Goal: Information Seeking & Learning: Learn about a topic

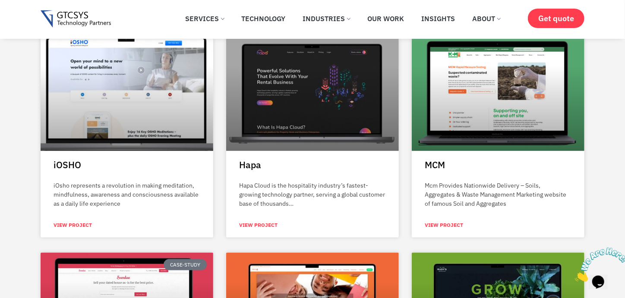
scroll to position [400, 0]
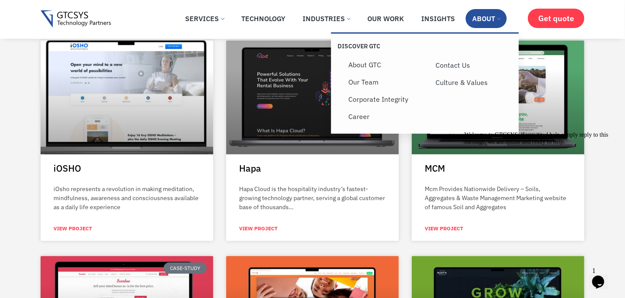
click at [500, 25] on link "About" at bounding box center [486, 18] width 41 height 19
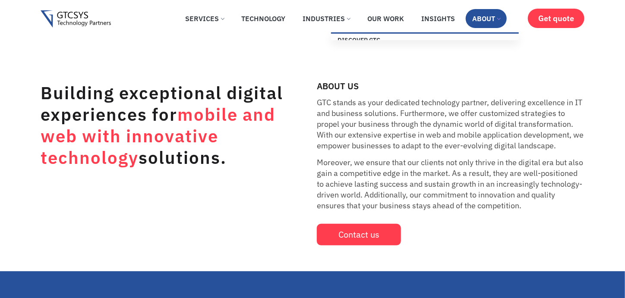
click at [476, 17] on link "About" at bounding box center [486, 18] width 41 height 19
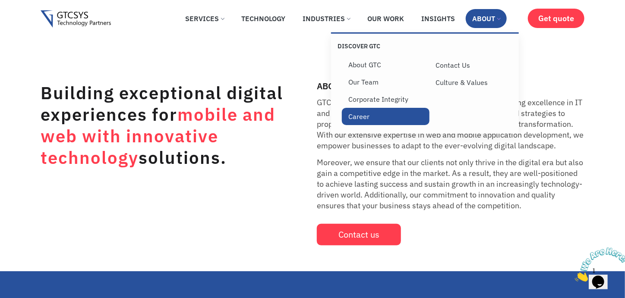
click at [371, 110] on link "Career" at bounding box center [385, 116] width 87 height 17
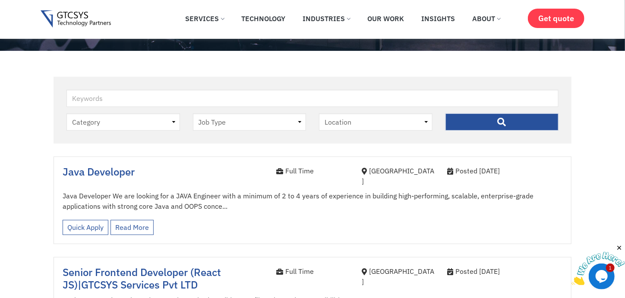
scroll to position [171, 0]
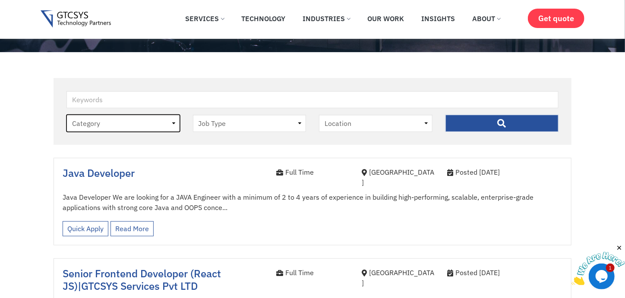
click at [152, 127] on select "Category job" at bounding box center [124, 123] width 114 height 17
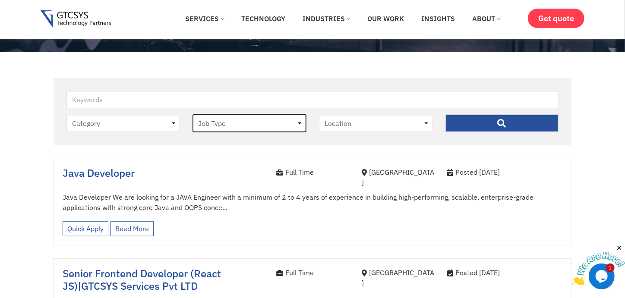
click at [232, 124] on select "Job Type Full Time Internee" at bounding box center [250, 123] width 114 height 17
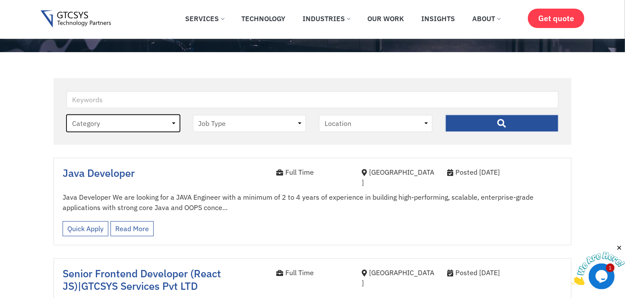
click at [129, 127] on select "Category job" at bounding box center [124, 123] width 114 height 17
select select "job"
click at [67, 115] on select "Category job" at bounding box center [124, 123] width 114 height 17
click at [500, 120] on input "" at bounding box center [503, 123] width 114 height 17
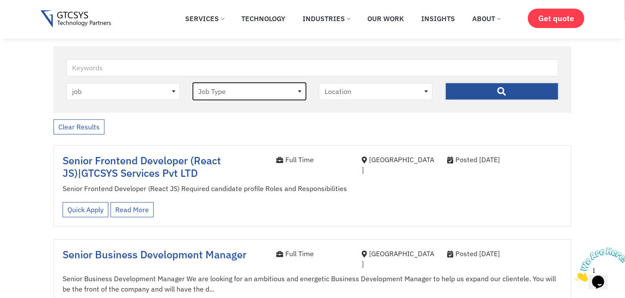
click at [228, 92] on select "Job Type [DEMOGRAPHIC_DATA] Internee" at bounding box center [250, 91] width 114 height 17
select select "internee"
click at [193, 83] on select "Job Type [DEMOGRAPHIC_DATA] Internee" at bounding box center [250, 91] width 114 height 17
click at [481, 89] on input "" at bounding box center [503, 91] width 114 height 17
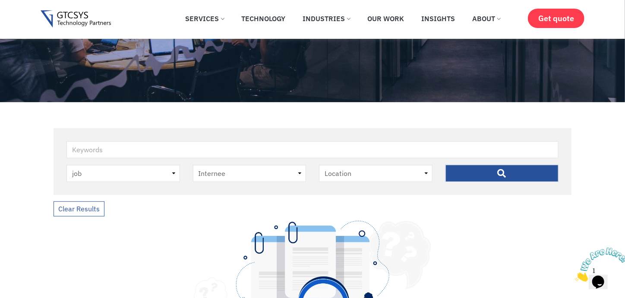
scroll to position [155, 0]
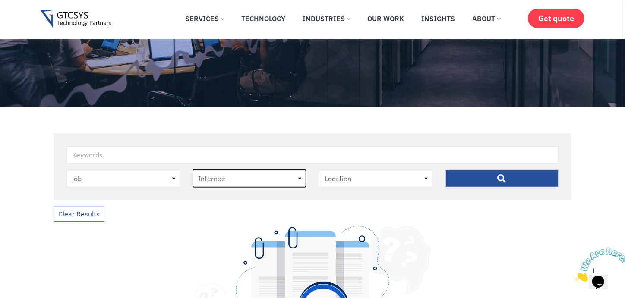
click at [250, 180] on select "Job Type [DEMOGRAPHIC_DATA] Internee" at bounding box center [250, 178] width 114 height 17
select select "-1"
click at [193, 171] on select "Job Type [DEMOGRAPHIC_DATA] Internee" at bounding box center [250, 178] width 114 height 17
click at [502, 185] on input "" at bounding box center [503, 178] width 114 height 17
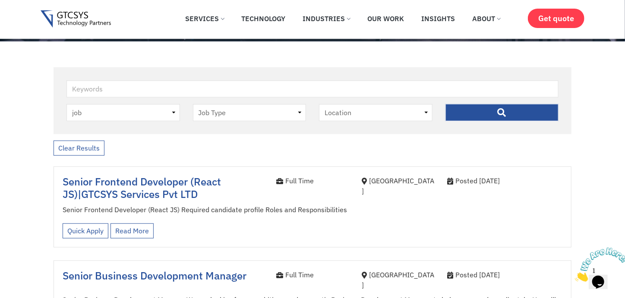
scroll to position [225, 0]
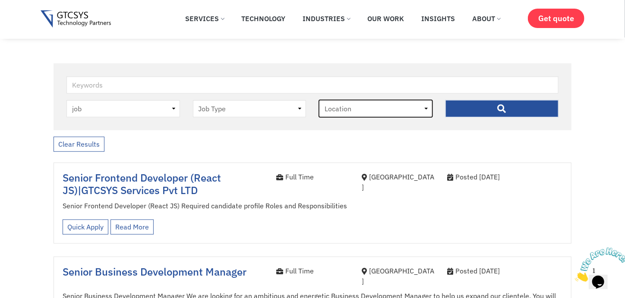
click at [374, 111] on select "Location [GEOGRAPHIC_DATA]" at bounding box center [376, 108] width 114 height 17
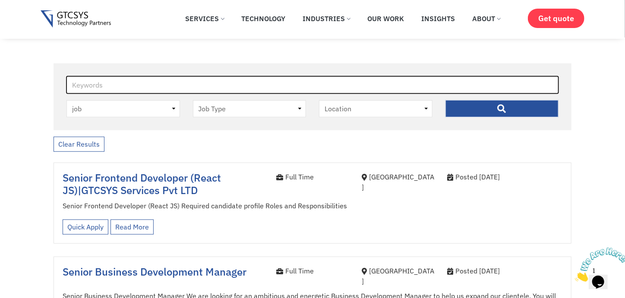
click at [148, 88] on input "Keywords" at bounding box center [313, 84] width 492 height 17
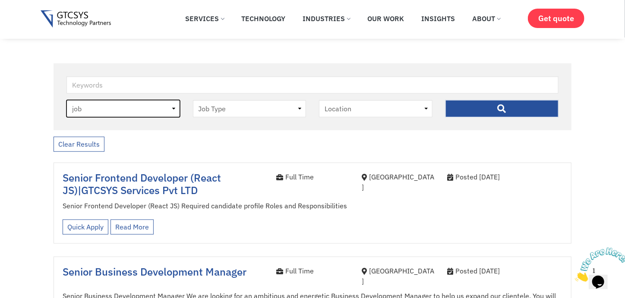
click at [142, 104] on select "Category job" at bounding box center [124, 108] width 114 height 17
select select "-1"
click at [67, 100] on select "Category job" at bounding box center [124, 108] width 114 height 17
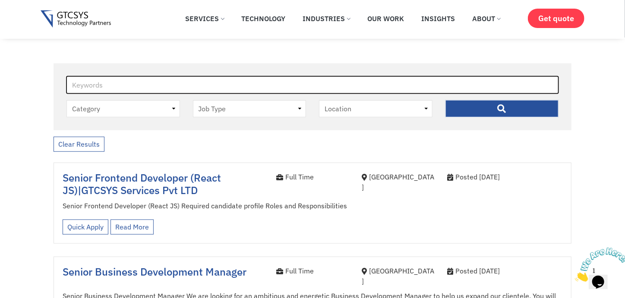
click at [199, 82] on input "Keywords" at bounding box center [313, 84] width 492 height 17
type input "fresher"
click at [446, 100] on input "" at bounding box center [503, 108] width 114 height 17
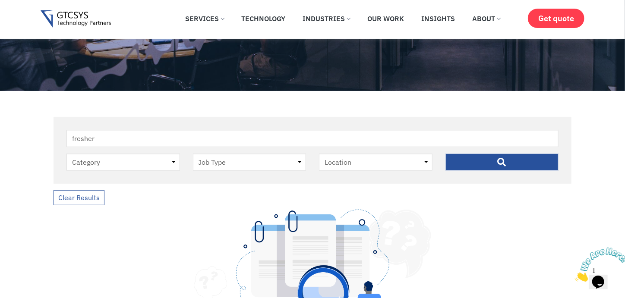
scroll to position [170, 0]
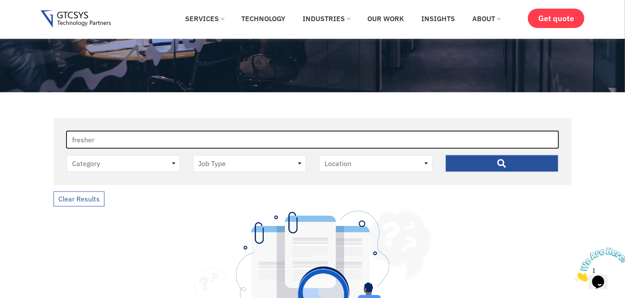
click at [97, 132] on input "fresher" at bounding box center [313, 139] width 492 height 17
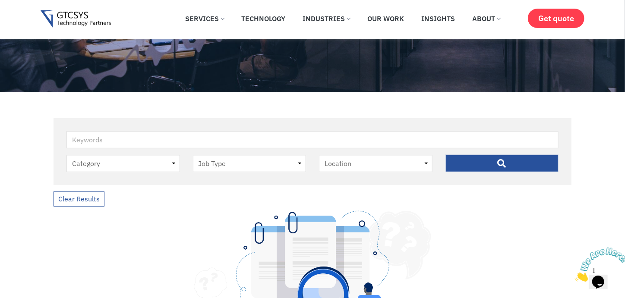
click at [510, 169] on input "" at bounding box center [503, 163] width 114 height 17
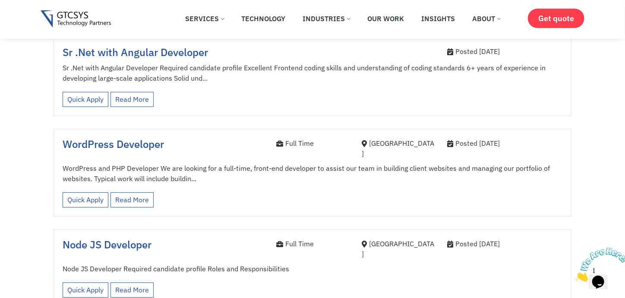
scroll to position [1381, 0]
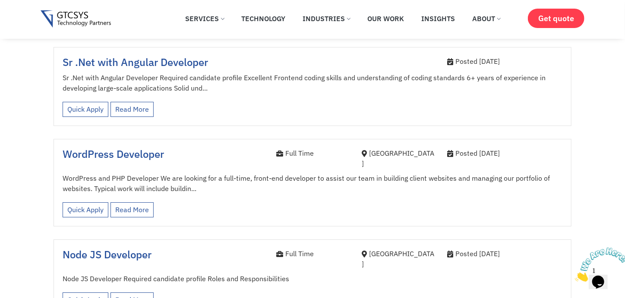
click at [602, 279] on img at bounding box center [602, 264] width 54 height 34
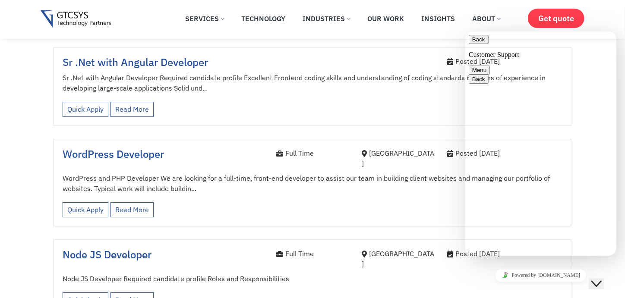
type textarea "hi i am finding job"
